Goal: Use online tool/utility: Utilize a website feature to perform a specific function

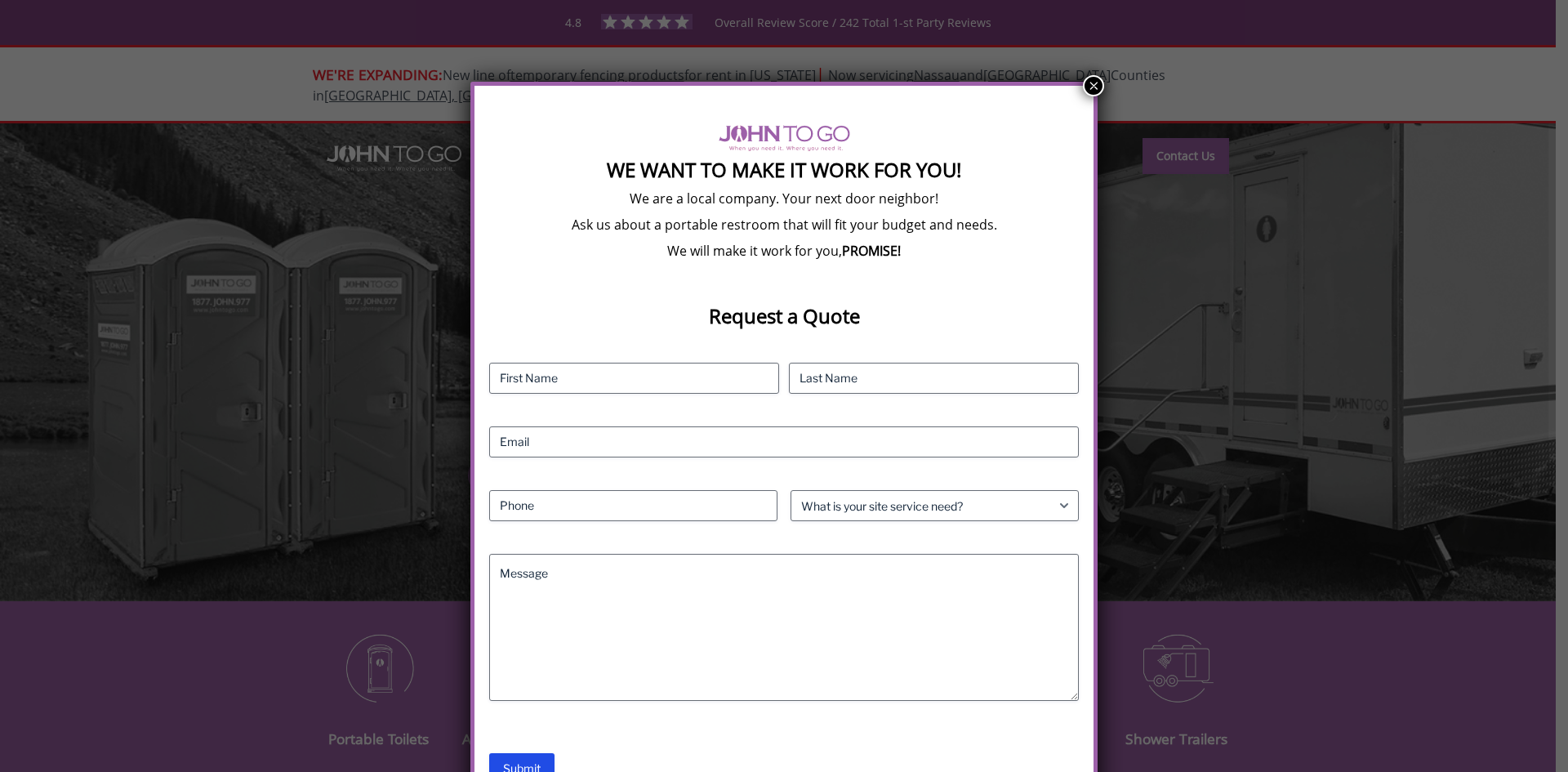
click at [1091, 83] on button "×" at bounding box center [1094, 86] width 22 height 22
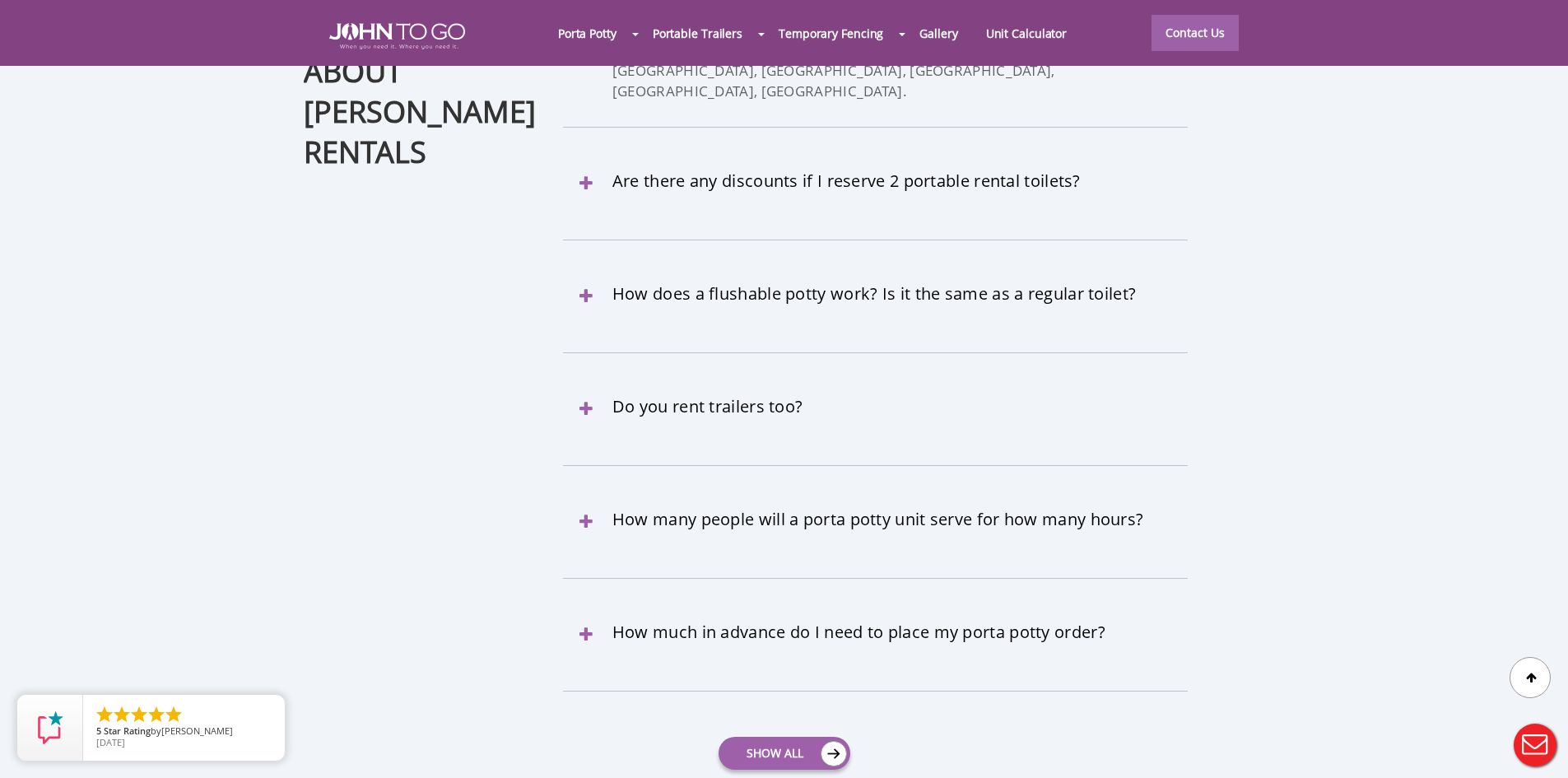
scroll to position [7435, 0]
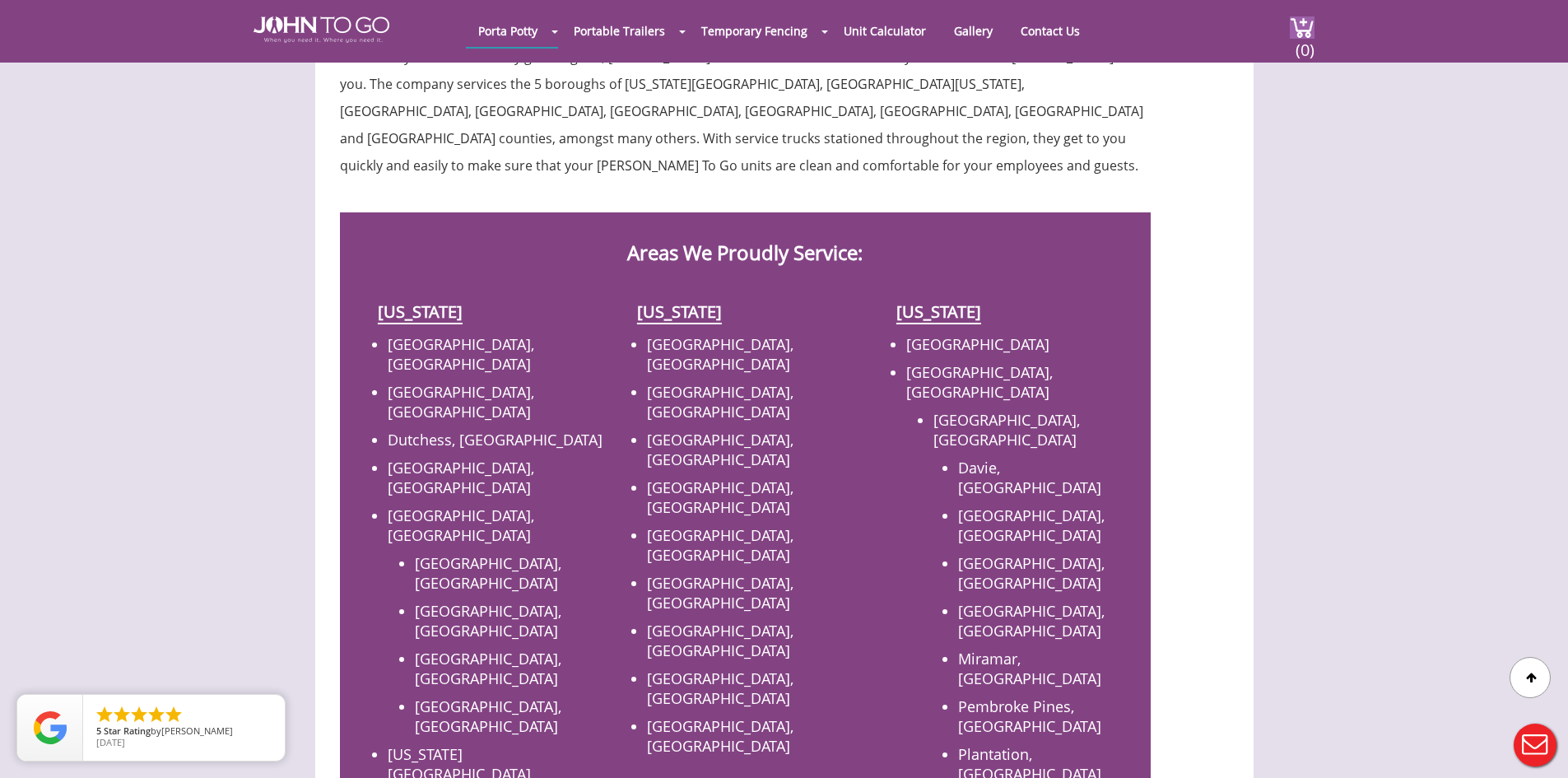
scroll to position [493, 0]
drag, startPoint x: 626, startPoint y: 222, endPoint x: 876, endPoint y: 229, distance: 250.1
click at [876, 229] on h2 "Areas We Proudly Service:" at bounding box center [746, 239] width 753 height 51
click at [647, 227] on h2 "Areas We Proudly Service:" at bounding box center [746, 239] width 753 height 51
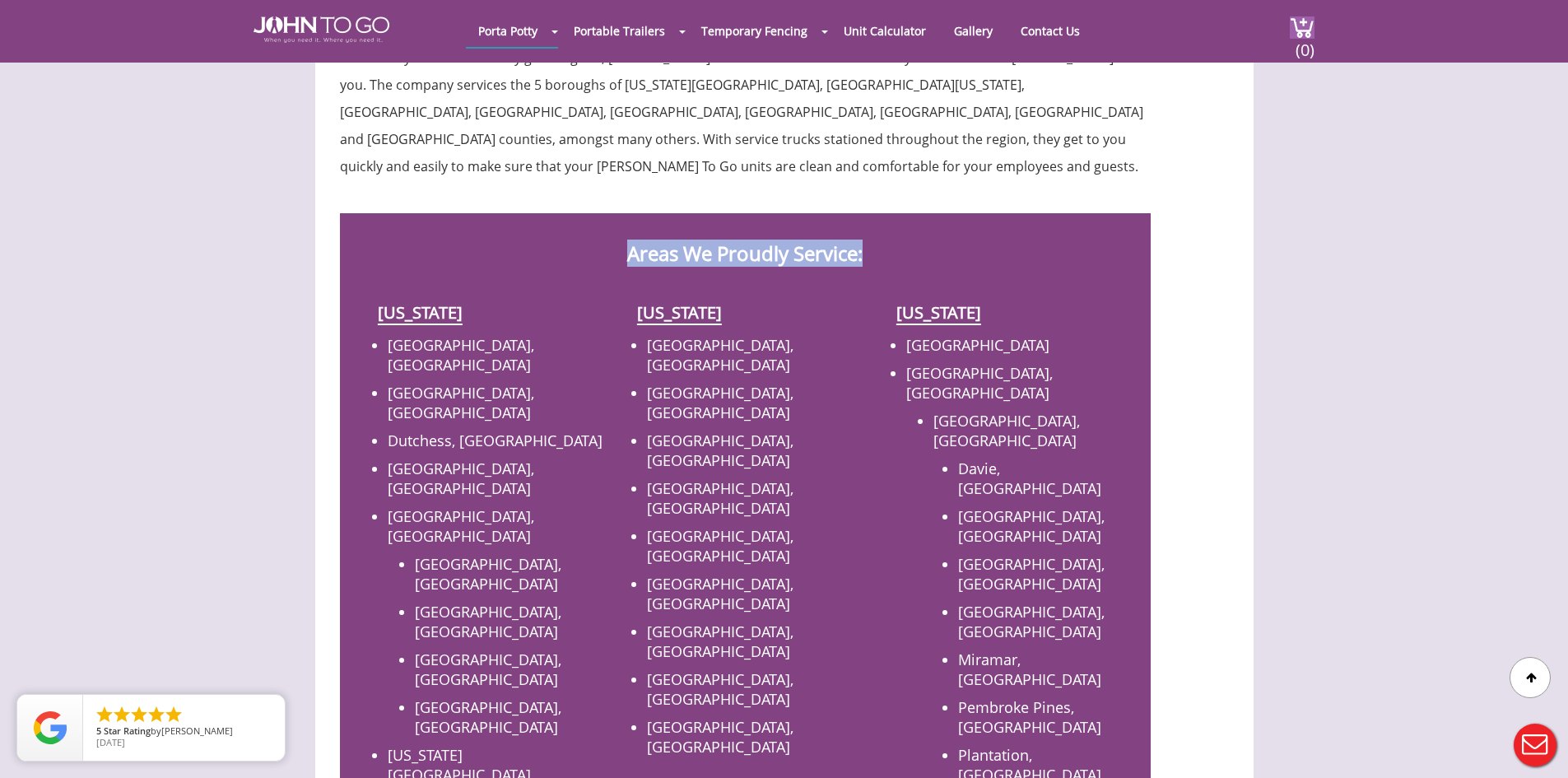
drag, startPoint x: 647, startPoint y: 227, endPoint x: 757, endPoint y: 222, distance: 110.1
click at [757, 222] on h2 "Areas We Proudly Service:" at bounding box center [746, 239] width 753 height 51
click at [819, 227] on h2 "Areas We Proudly Service:" at bounding box center [746, 239] width 753 height 51
drag, startPoint x: 819, startPoint y: 227, endPoint x: 647, endPoint y: 226, distance: 172.0
click at [647, 226] on h2 "Areas We Proudly Service:" at bounding box center [746, 239] width 753 height 51
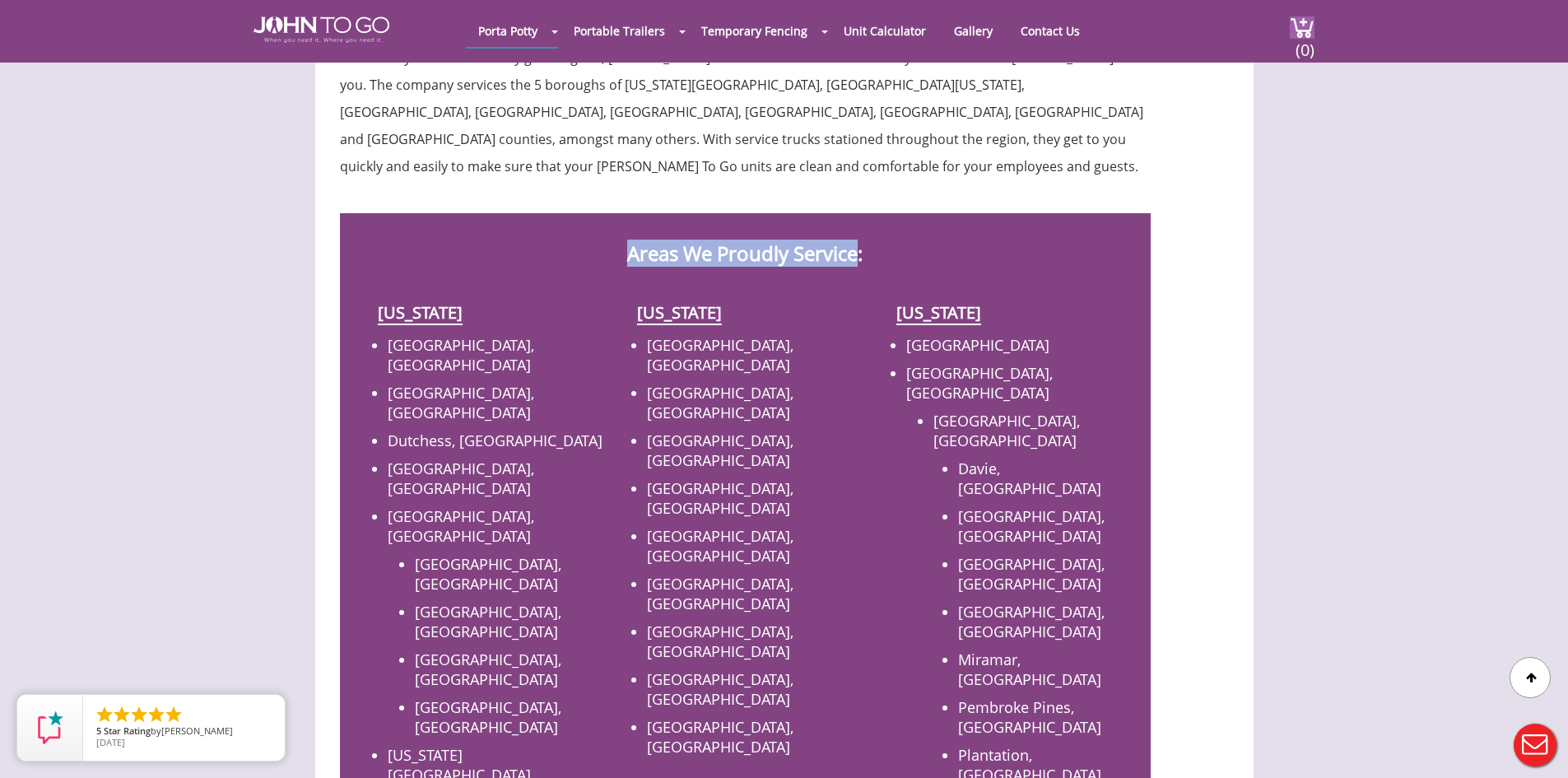
click at [647, 226] on h2 "Areas We Proudly Service:" at bounding box center [746, 239] width 753 height 51
drag, startPoint x: 647, startPoint y: 226, endPoint x: 820, endPoint y: 234, distance: 173.2
click at [820, 234] on h2 "Areas We Proudly Service:" at bounding box center [746, 239] width 753 height 51
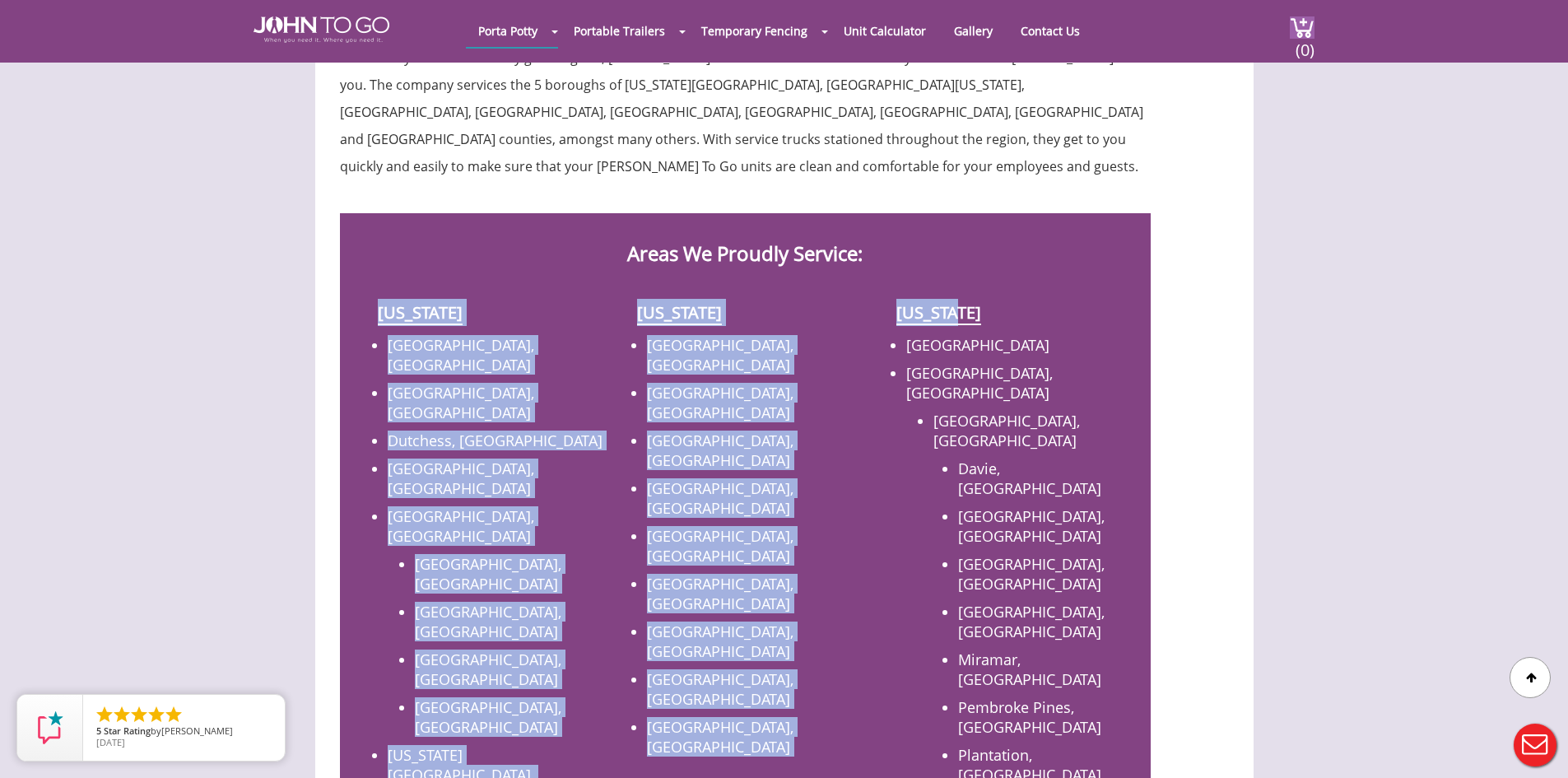
drag, startPoint x: 992, startPoint y: 287, endPoint x: 367, endPoint y: 286, distance: 625.0
click at [376, 290] on div "New York" at bounding box center [486, 313] width 235 height 46
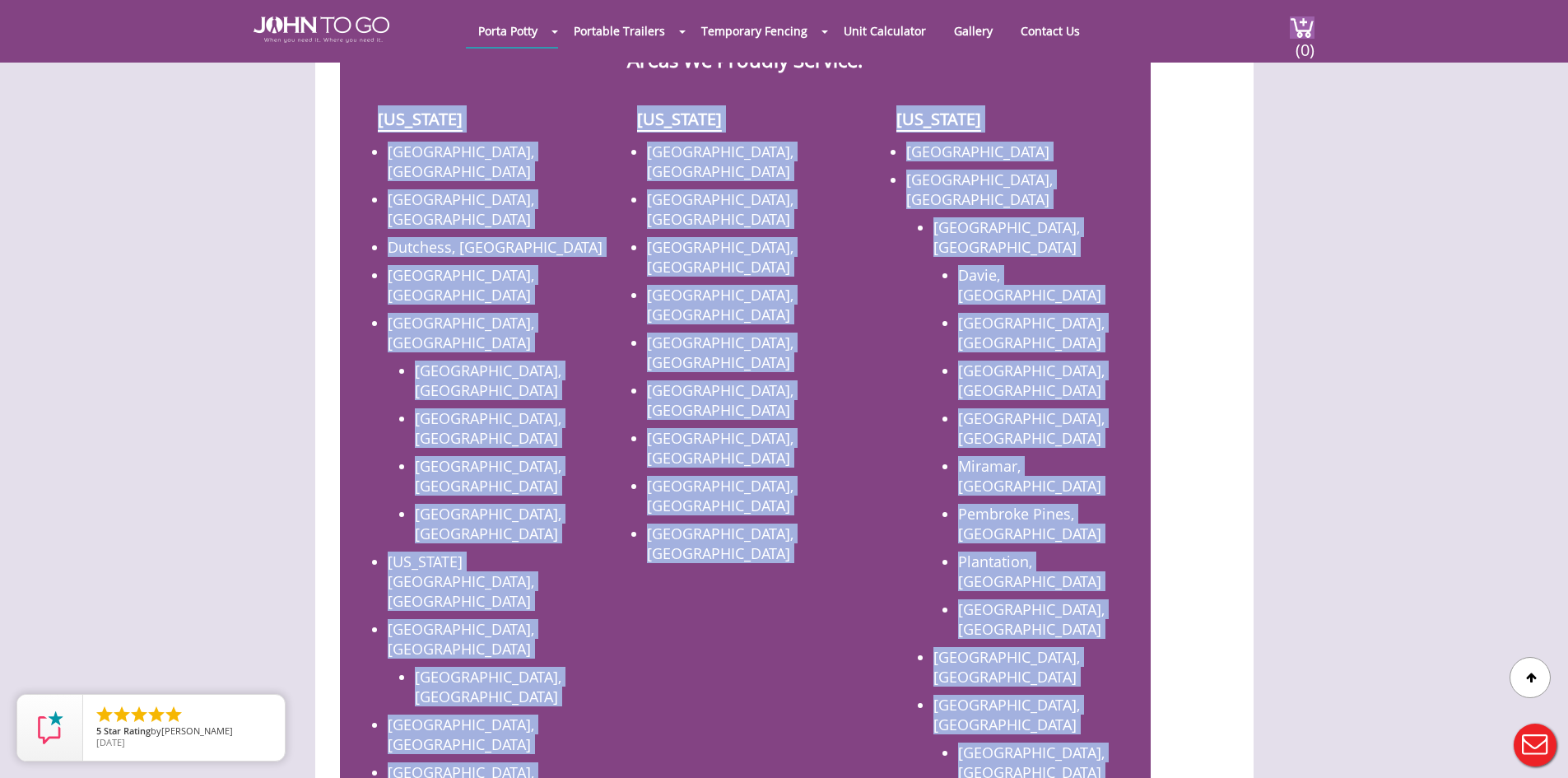
drag, startPoint x: 376, startPoint y: 287, endPoint x: 1086, endPoint y: 703, distance: 822.9
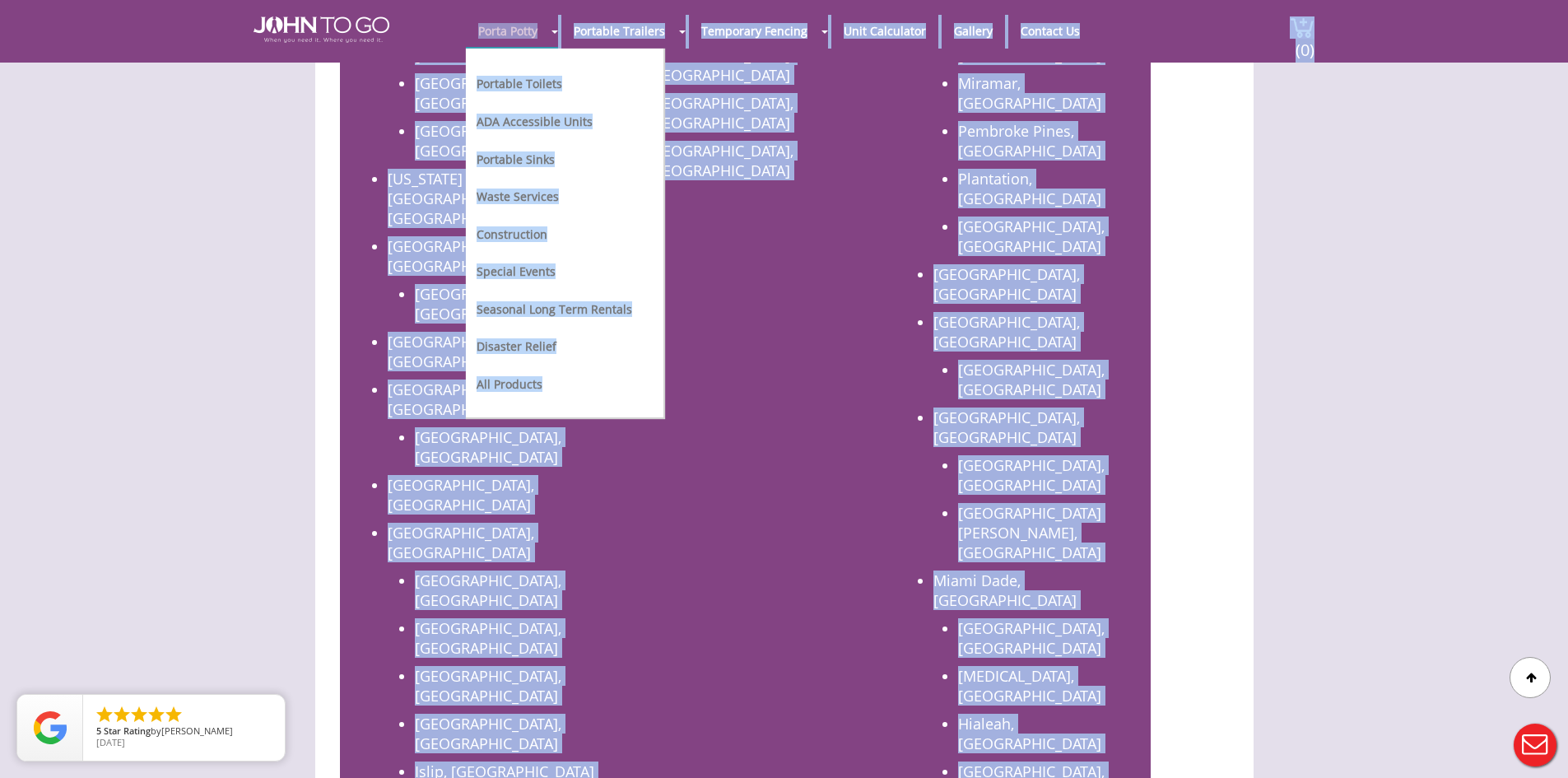
scroll to position [901, 0]
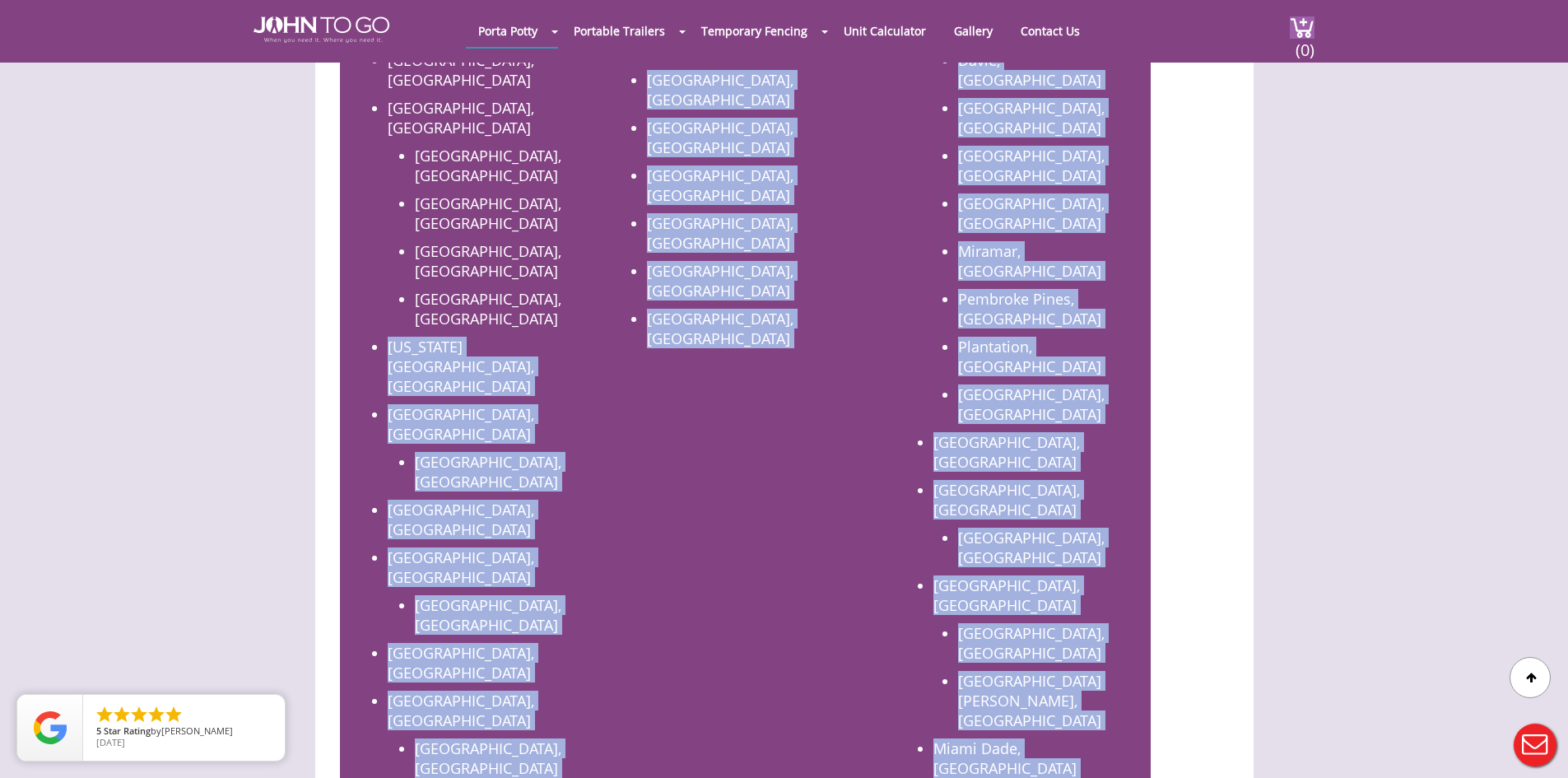
drag, startPoint x: 1122, startPoint y: 666, endPoint x: 397, endPoint y: 172, distance: 877.3
click at [389, 162] on div "New York Bronx, NY Brooklyn, NY Dutchess, NY Manhattan, NY Nassau County, NY Ga…" at bounding box center [745, 737] width 778 height 1710
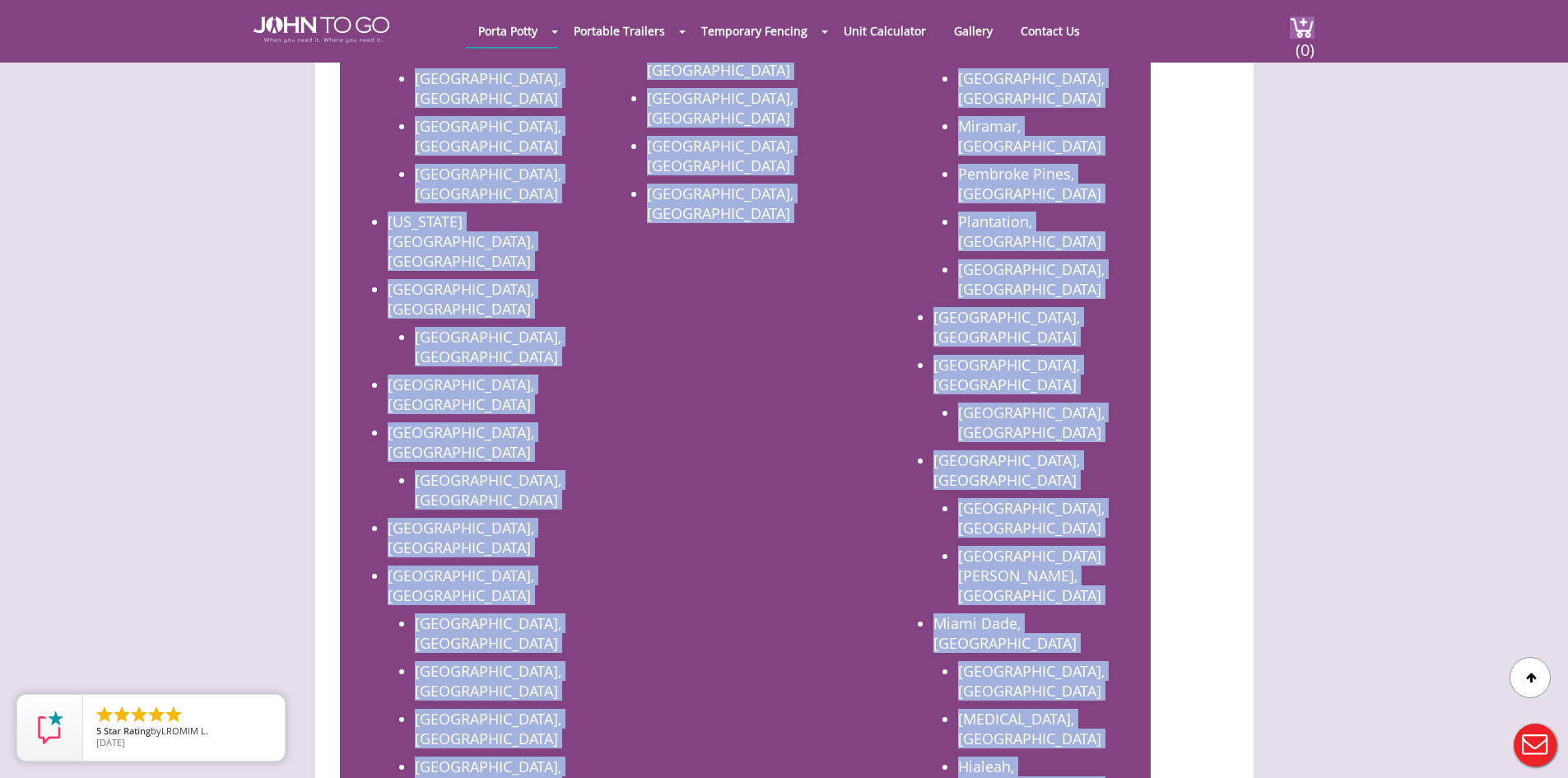
scroll to position [1067, 0]
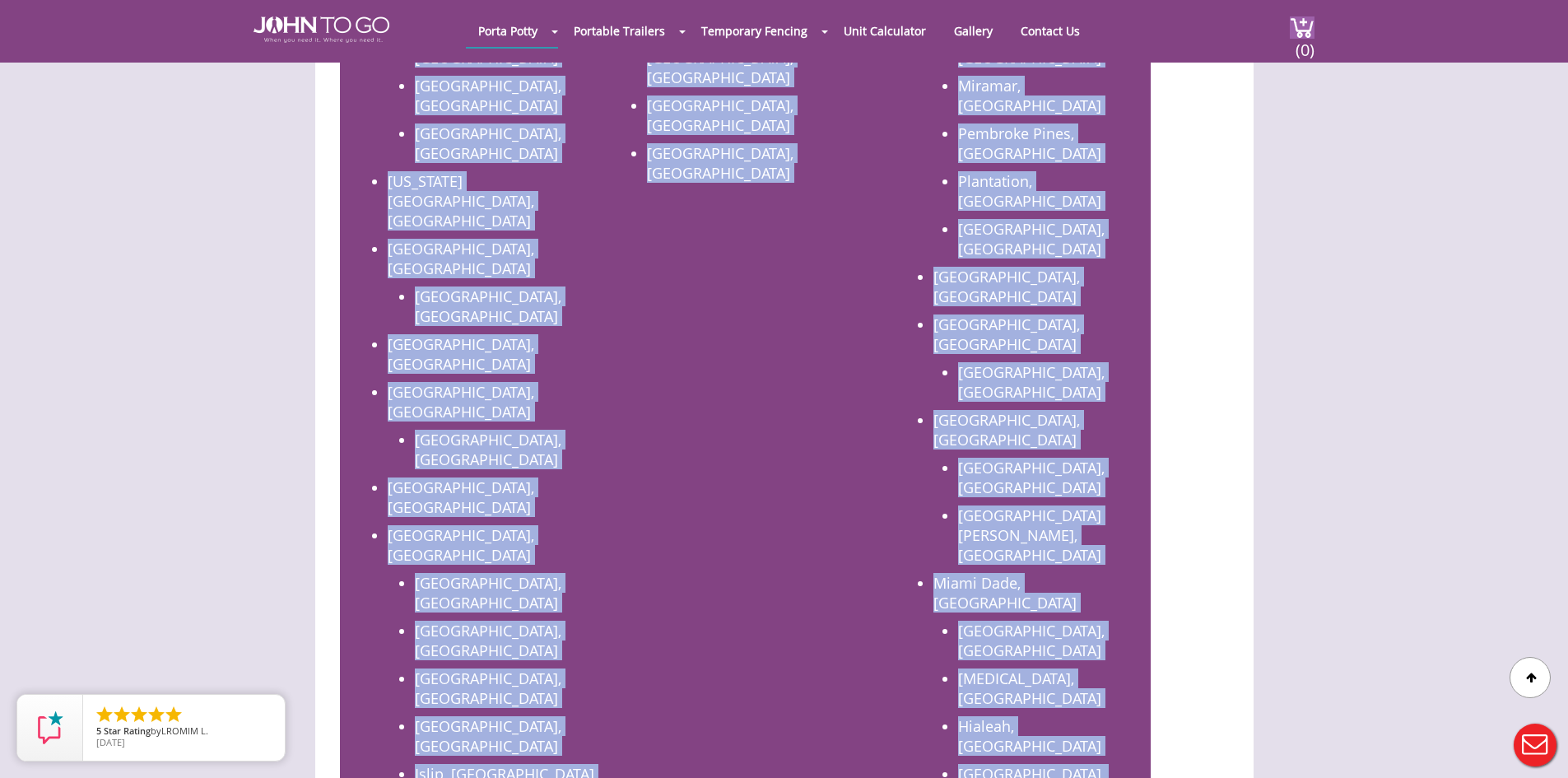
drag, startPoint x: 570, startPoint y: 304, endPoint x: 1096, endPoint y: 691, distance: 653.0
click at [1096, 691] on div "Areas We Proudly Service: New York Bronx, NY Brooklyn, NY Dutchess, NY Manhatta…" at bounding box center [746, 546] width 811 height 1814
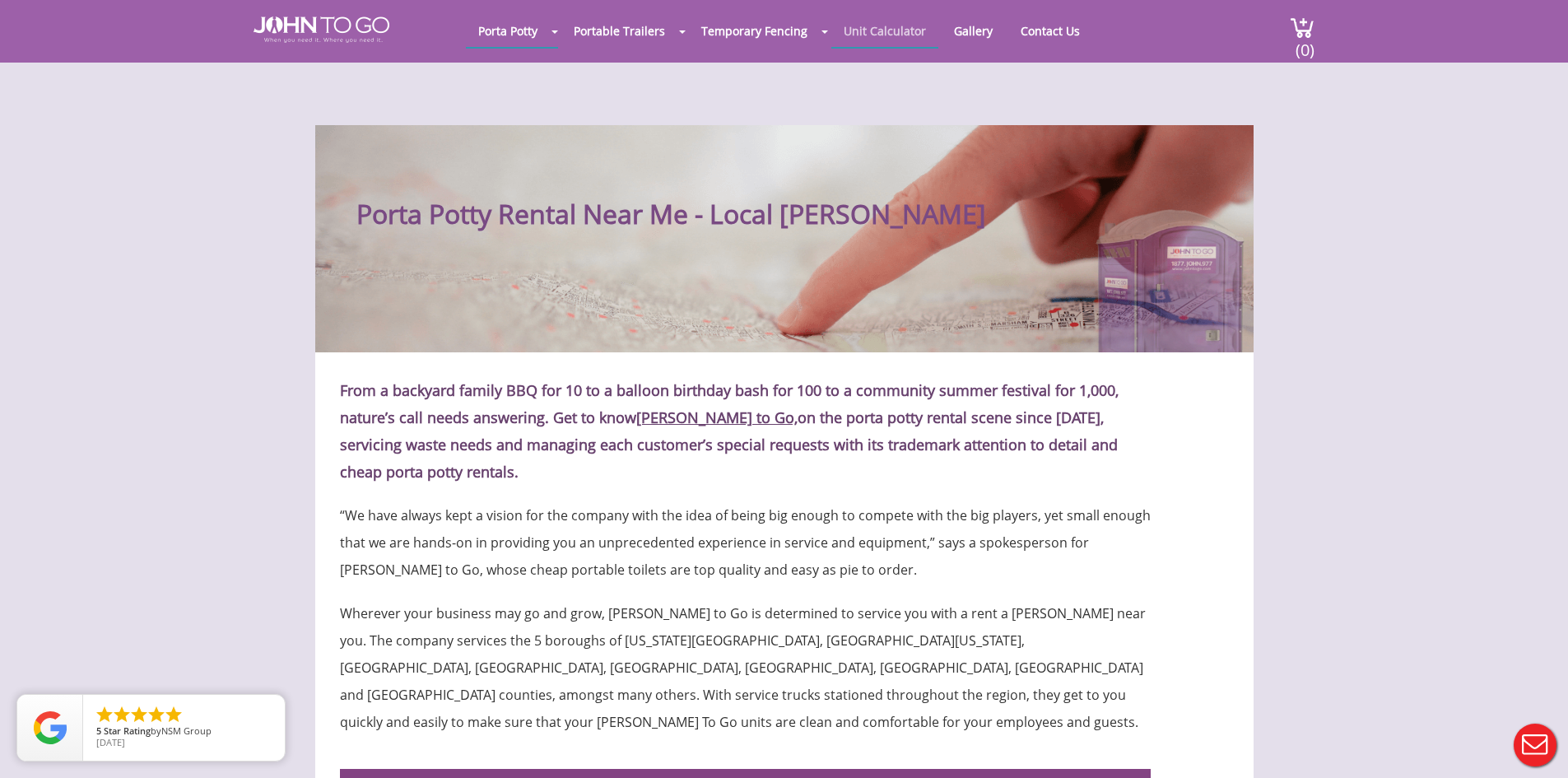
click at [895, 33] on link "Unit Calculator" at bounding box center [885, 31] width 107 height 33
click at [880, 35] on link "Unit Calculator" at bounding box center [885, 31] width 107 height 33
click at [875, 37] on link "Unit Calculator" at bounding box center [885, 31] width 107 height 33
click at [302, 31] on img at bounding box center [321, 30] width 136 height 27
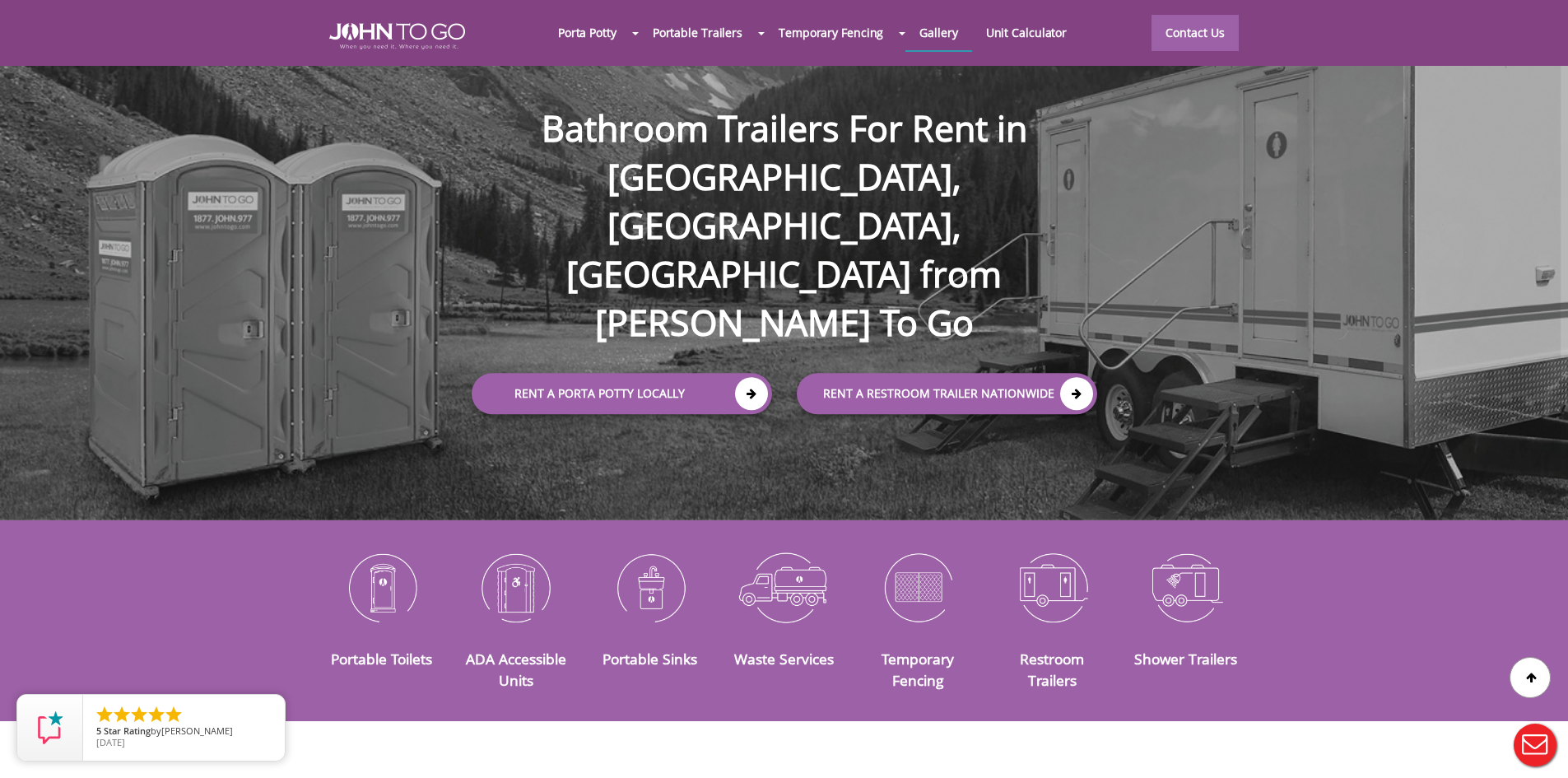
scroll to position [82, 0]
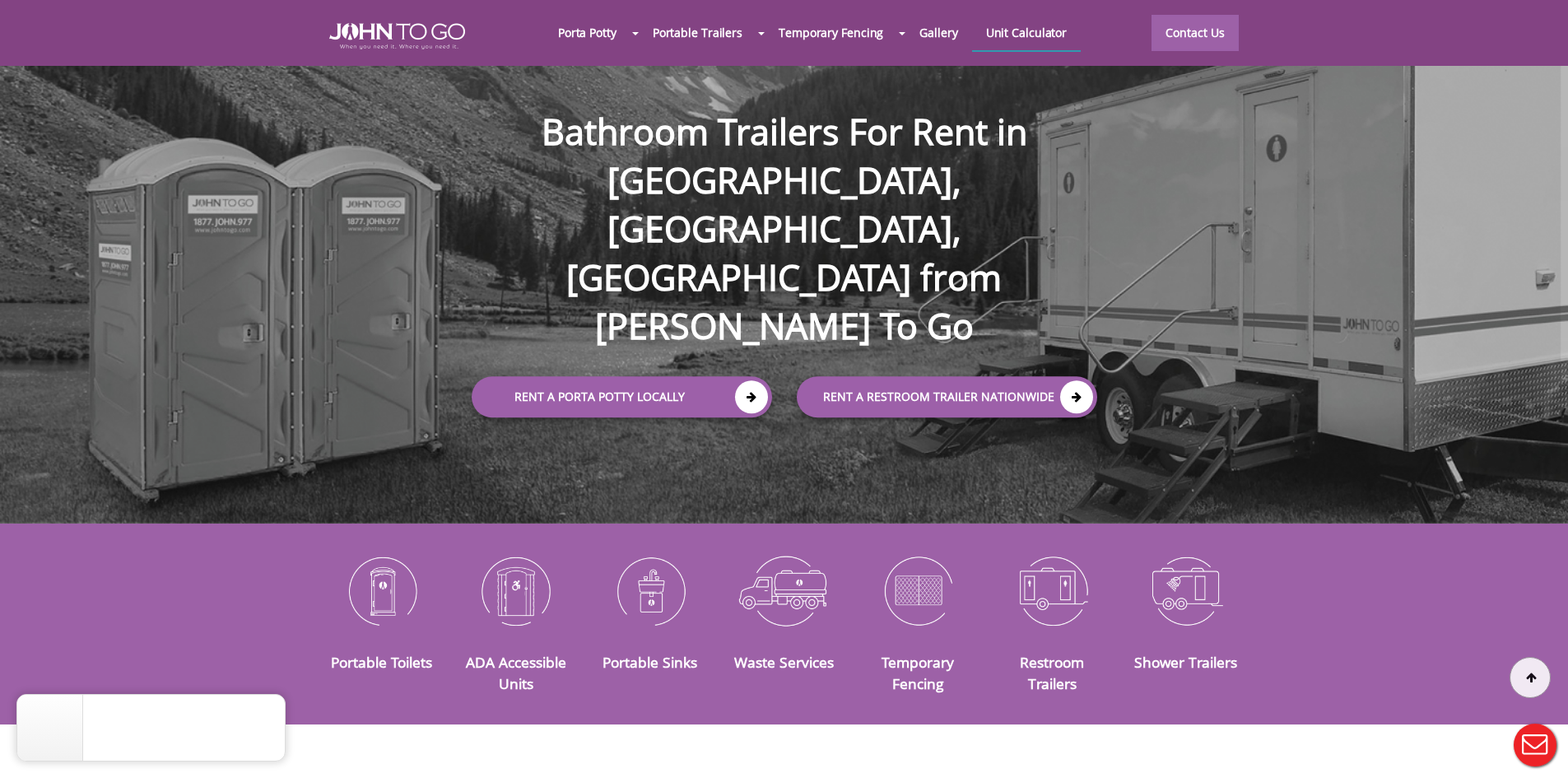
click at [1027, 33] on link "Unit Calculator" at bounding box center [1027, 33] width 109 height 35
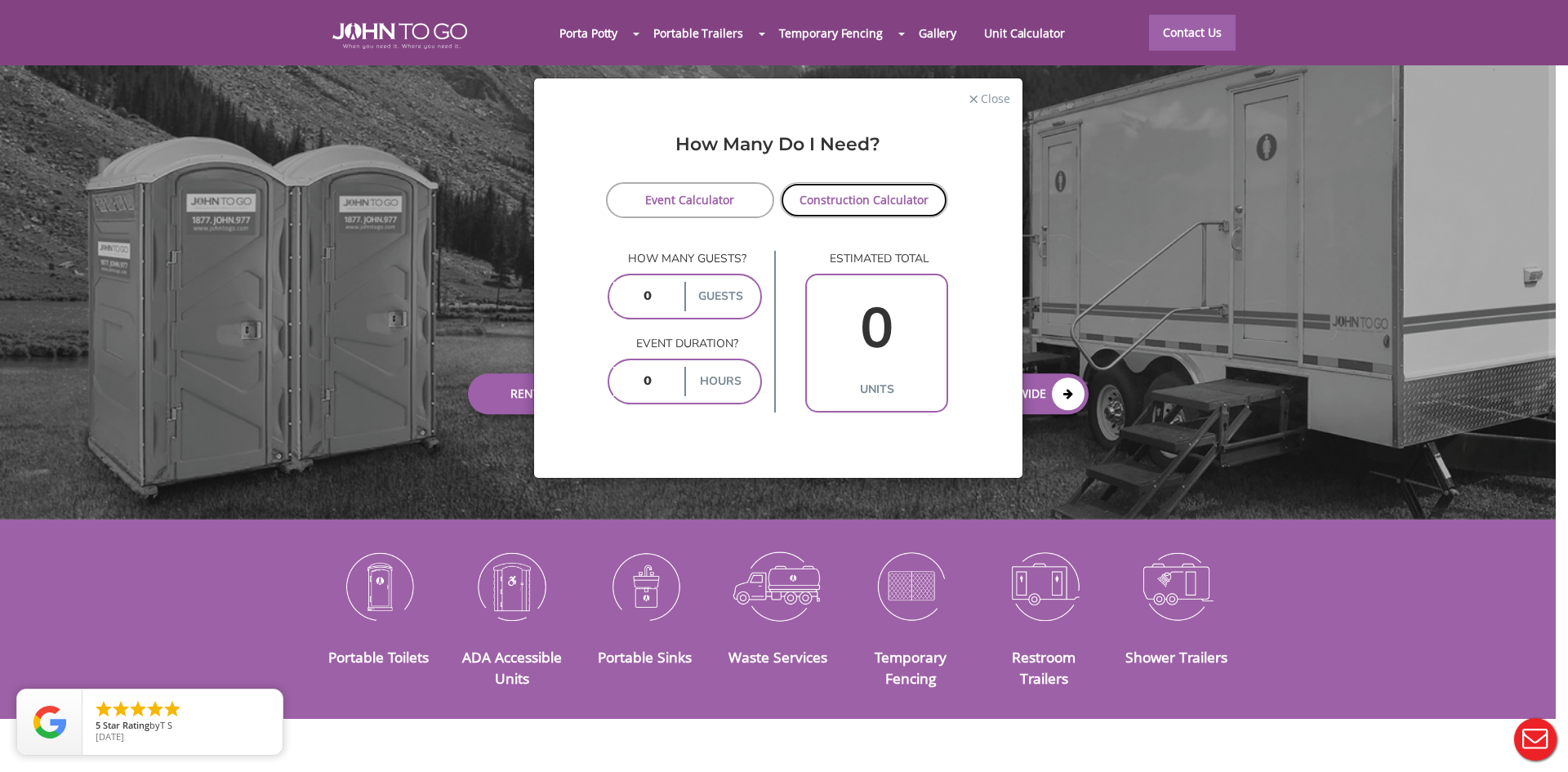
click at [875, 203] on link "Construction Calculator" at bounding box center [864, 200] width 169 height 36
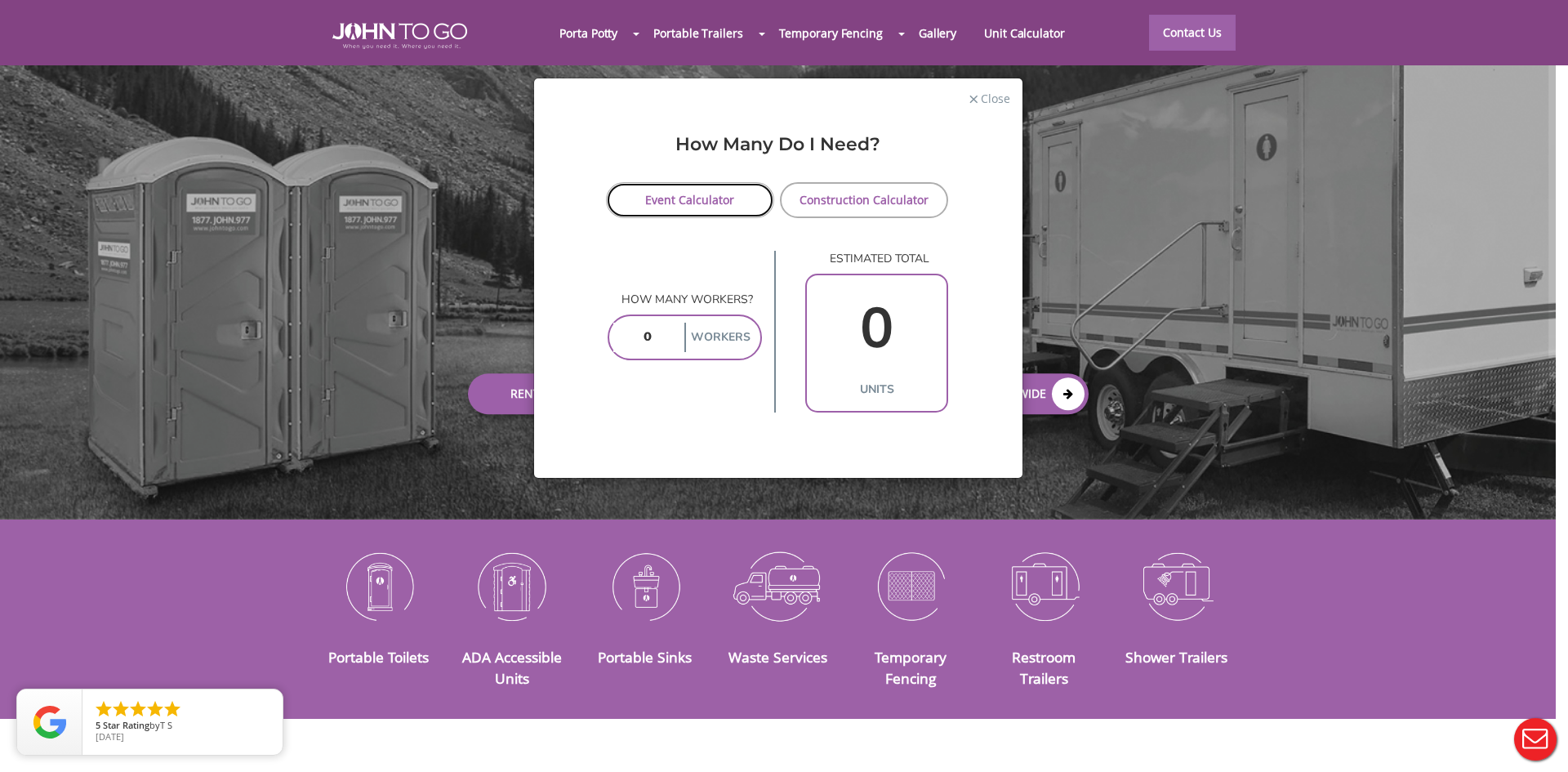
click at [698, 210] on link "Event Calculator" at bounding box center [690, 200] width 169 height 36
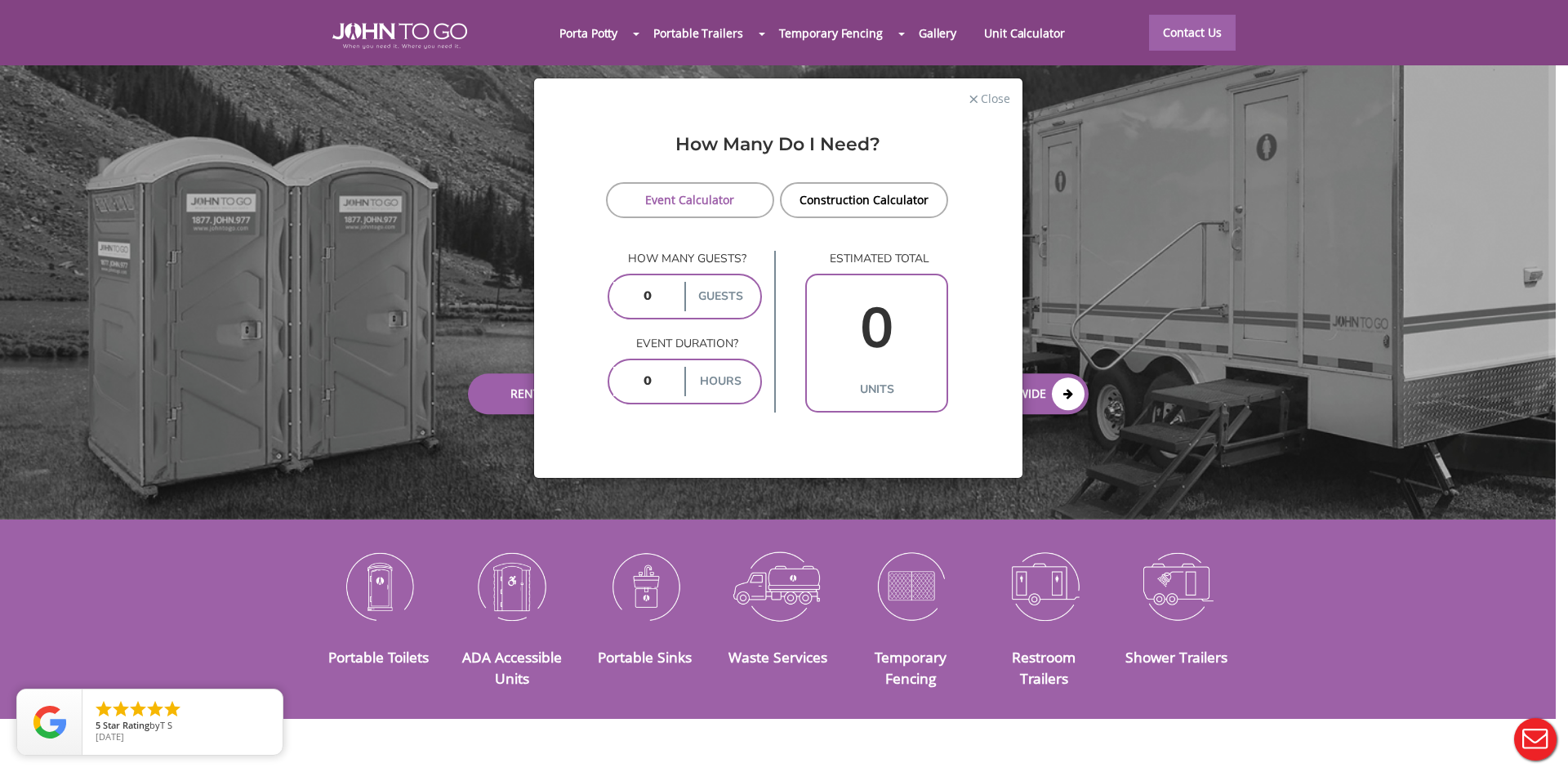
click at [1333, 38] on div "× Close How Many Do I Need? Event Calculator Construction Calculator How many g…" at bounding box center [784, 386] width 1568 height 772
